Goal: Information Seeking & Learning: Understand process/instructions

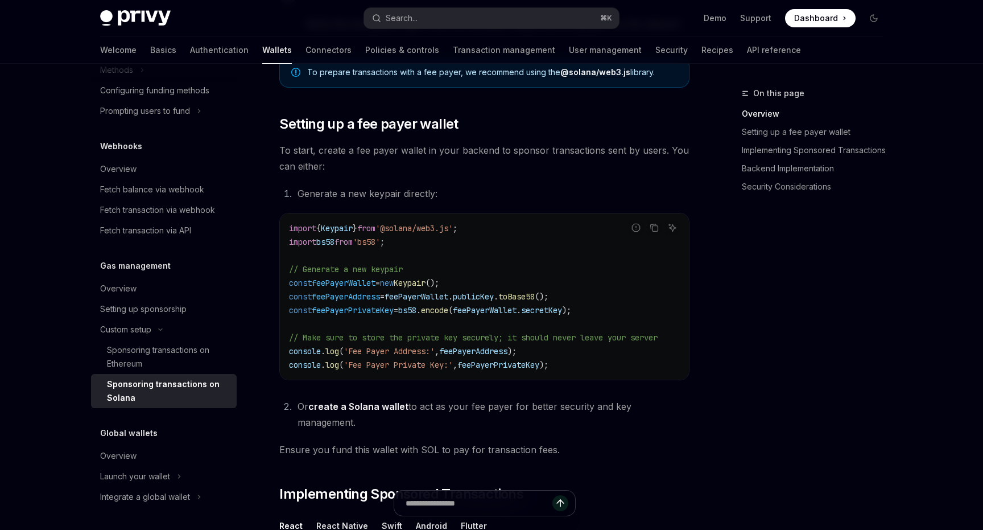
scroll to position [452, 0]
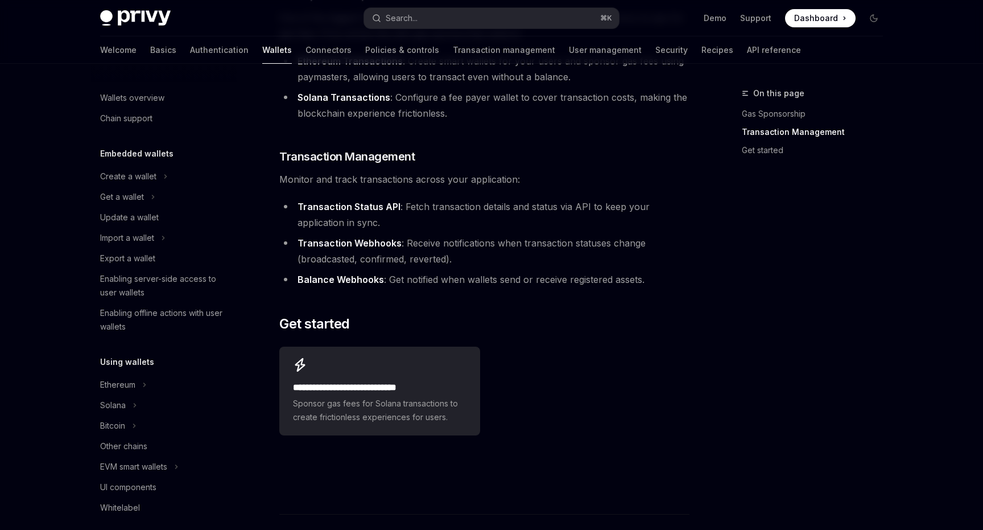
scroll to position [190, 0]
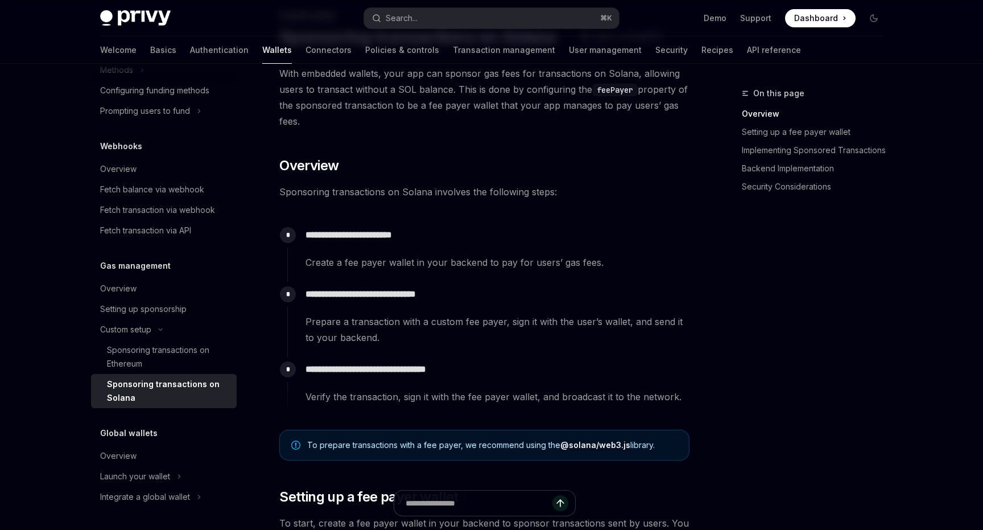
scroll to position [72, 0]
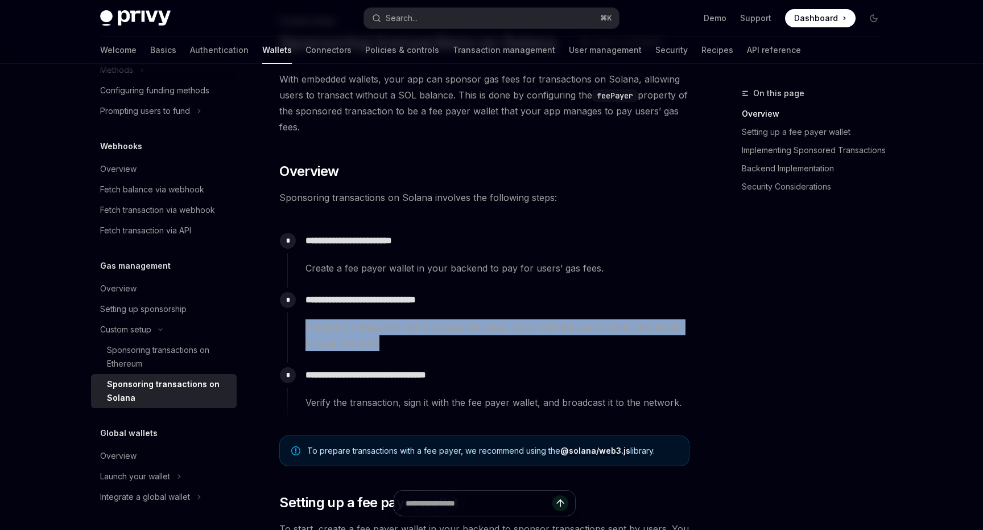
drag, startPoint x: 305, startPoint y: 329, endPoint x: 439, endPoint y: 341, distance: 134.3
click at [439, 341] on div "**********" at bounding box center [488, 319] width 402 height 64
click at [439, 341] on span "Prepare a transaction with a custom fee payer, sign it with the user’s wallet, …" at bounding box center [498, 335] width 384 height 32
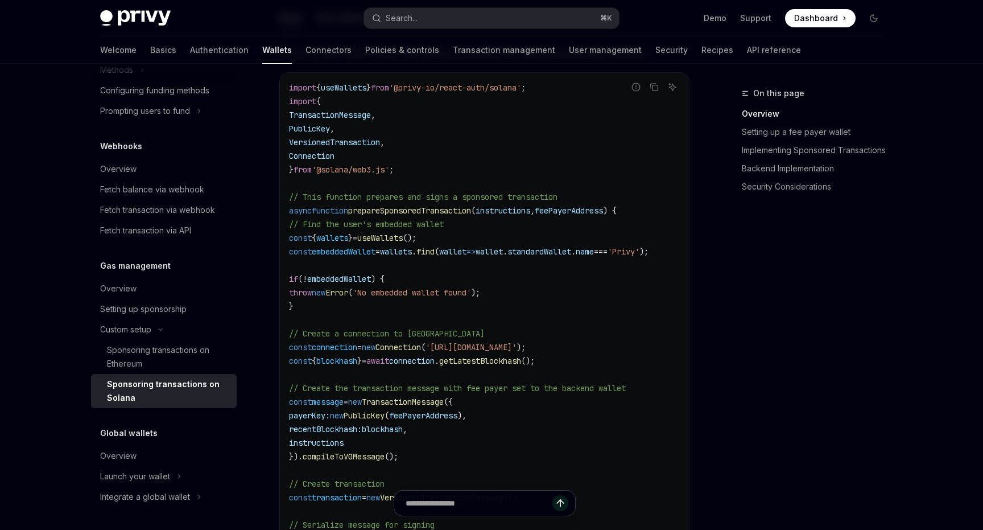
scroll to position [0, 0]
